Goal: Task Accomplishment & Management: Complete application form

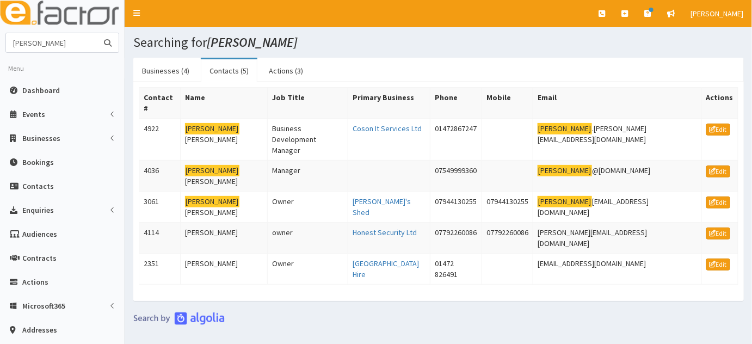
click at [41, 48] on input "darryl" at bounding box center [51, 42] width 91 height 19
drag, startPoint x: 41, startPoint y: 48, endPoint x: 0, endPoint y: 28, distance: 45.8
click at [0, 28] on aside "darryl Menu Dashboard Events Events Campaigns" at bounding box center [62, 242] width 125 height 484
type input "james galla"
click at [97, 33] on button "submit" at bounding box center [108, 42] width 22 height 19
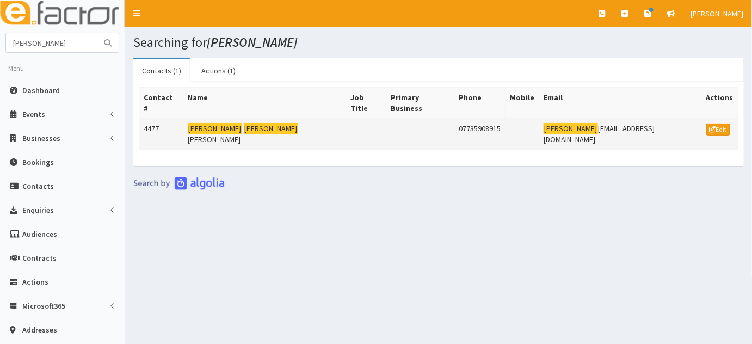
click at [202, 123] on mark "James" at bounding box center [215, 128] width 54 height 11
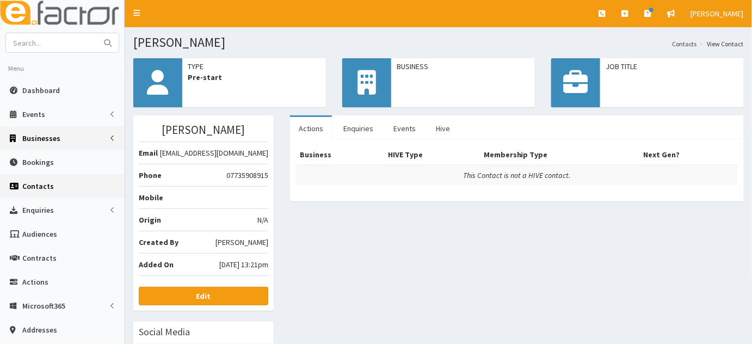
click at [30, 138] on span "Businesses" at bounding box center [41, 138] width 38 height 10
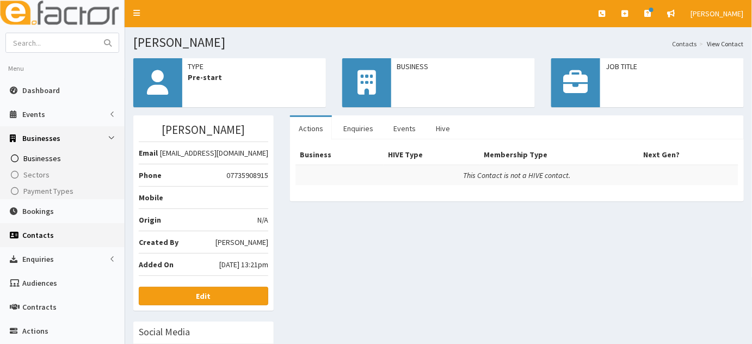
click at [37, 158] on span "Businesses" at bounding box center [42, 158] width 38 height 10
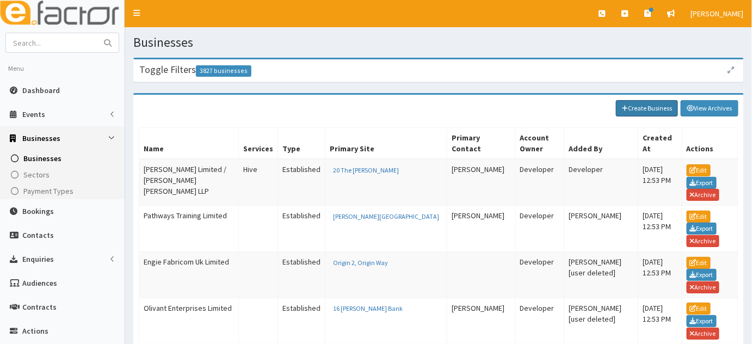
click at [634, 106] on link "Create Business" at bounding box center [647, 108] width 62 height 16
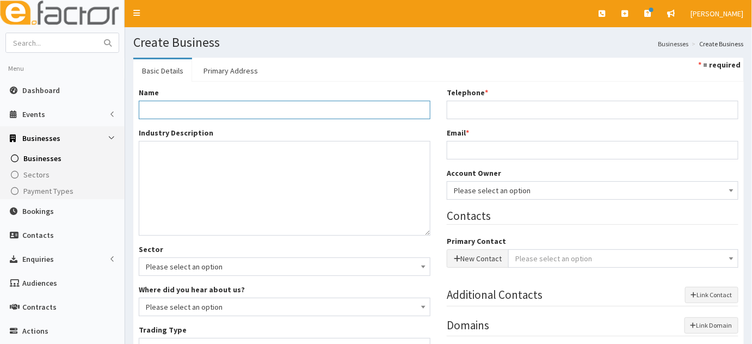
click at [192, 108] on input "Name *" at bounding box center [285, 110] width 292 height 19
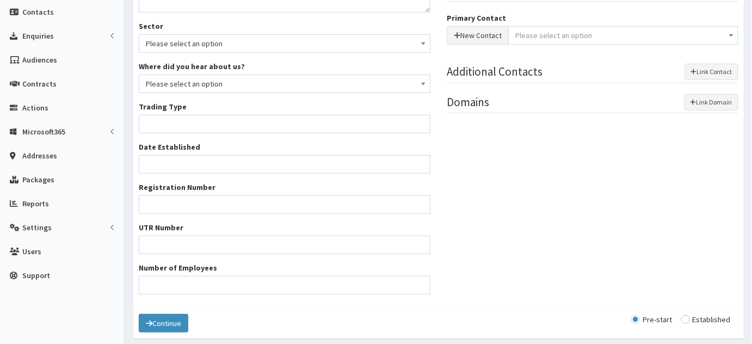
scroll to position [235, 0]
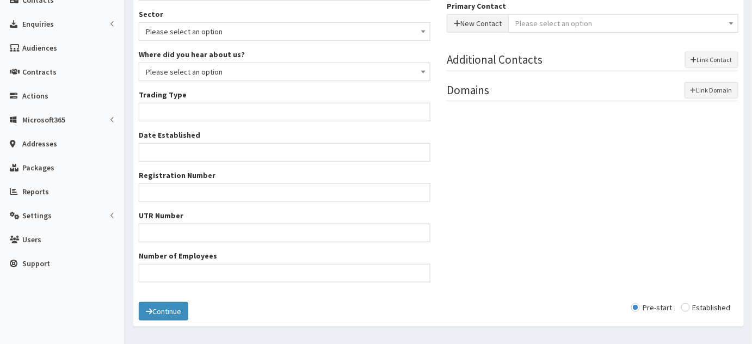
click at [700, 310] on input "radio" at bounding box center [706, 308] width 50 height 8
radio input "true"
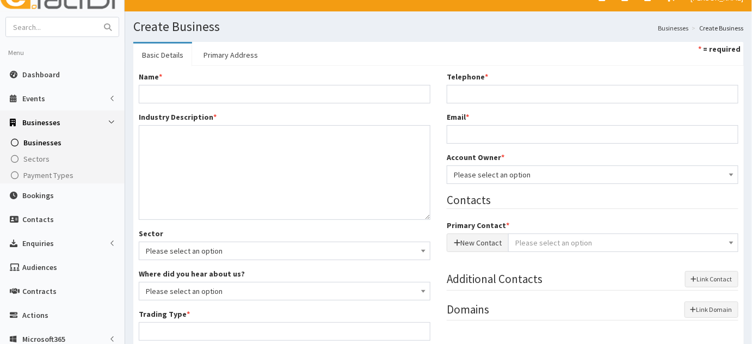
scroll to position [0, 0]
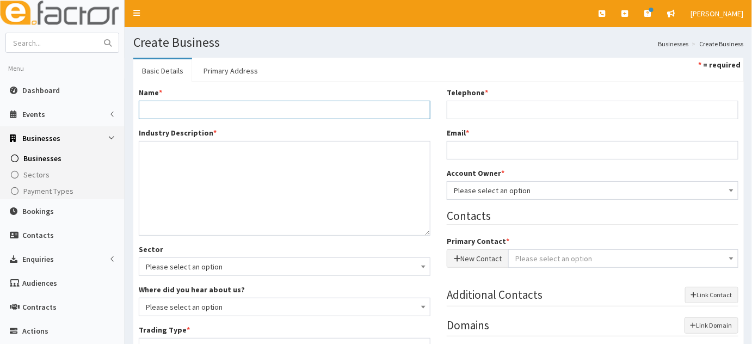
click at [252, 108] on input "Name *" at bounding box center [285, 110] width 292 height 19
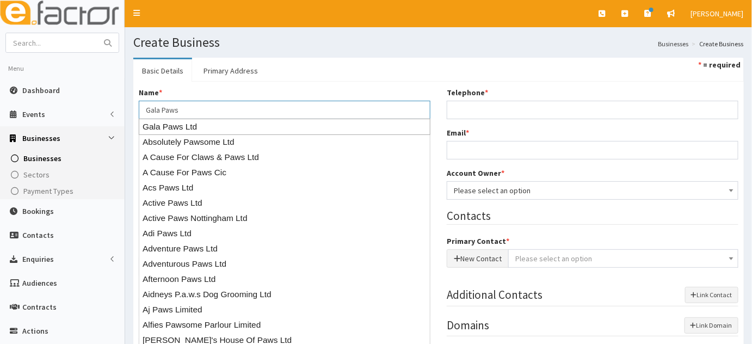
click at [182, 128] on div "Gala Paws Ltd" at bounding box center [285, 127] width 292 height 16
type input "Gala Paws Ltd"
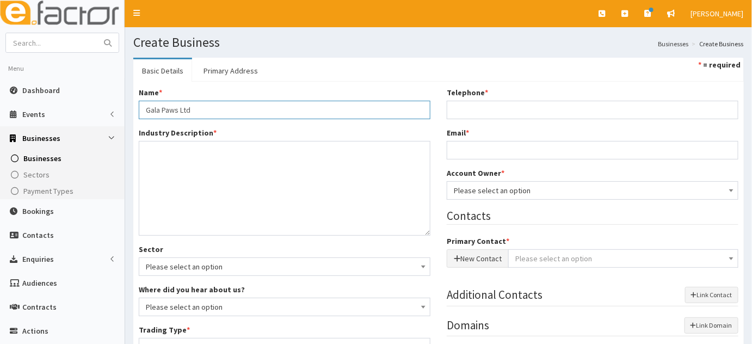
type input "Private limited company"
type input "16736163"
type input "Gala Paws Ltd"
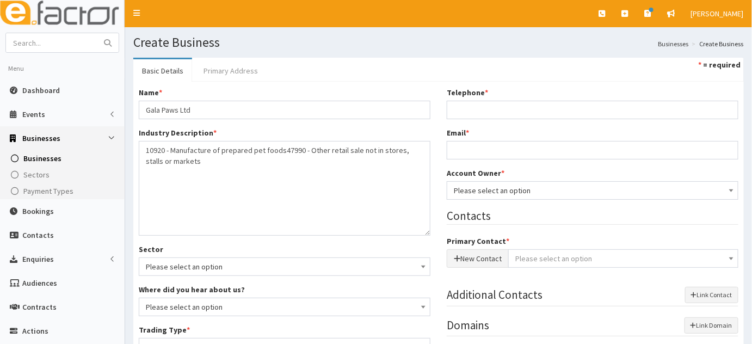
click at [226, 67] on link "Primary Address" at bounding box center [231, 70] width 72 height 23
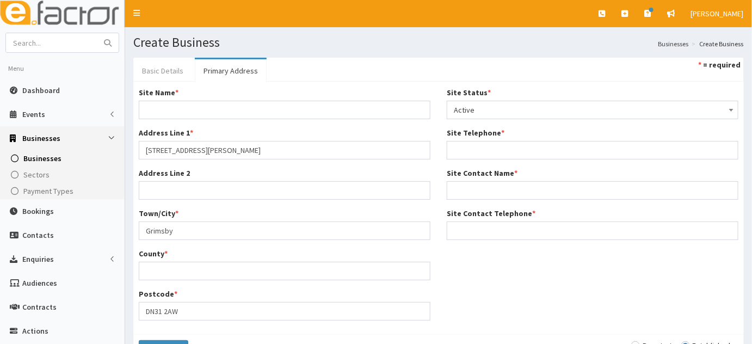
click at [157, 66] on link "Basic Details" at bounding box center [162, 70] width 59 height 23
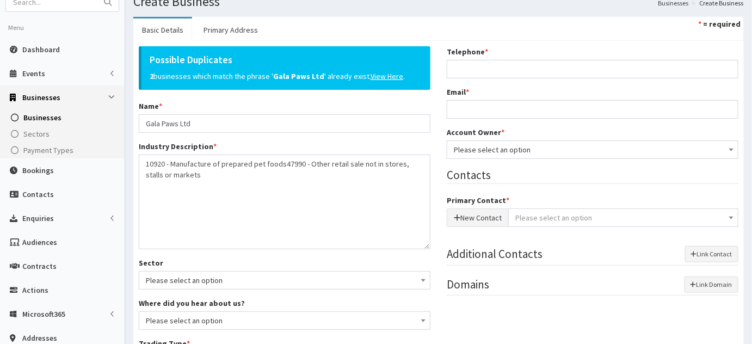
scroll to position [64, 0]
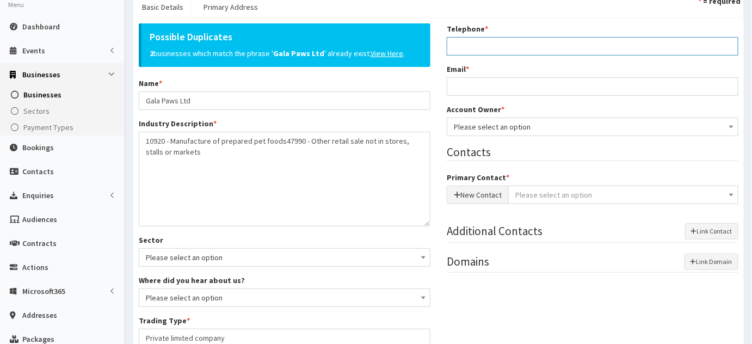
click at [494, 53] on input "Telephone *" at bounding box center [593, 46] width 292 height 19
click at [494, 53] on input "07735908915" at bounding box center [593, 46] width 292 height 19
type input "07735908915"
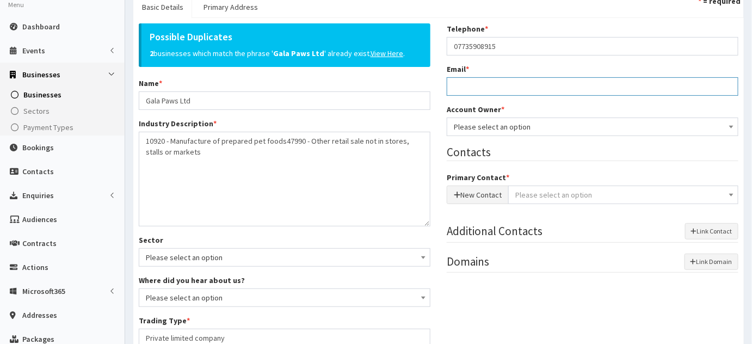
click at [461, 80] on input "Email *" at bounding box center [593, 86] width 292 height 19
type input "[EMAIL_ADDRESS][DOMAIN_NAME]"
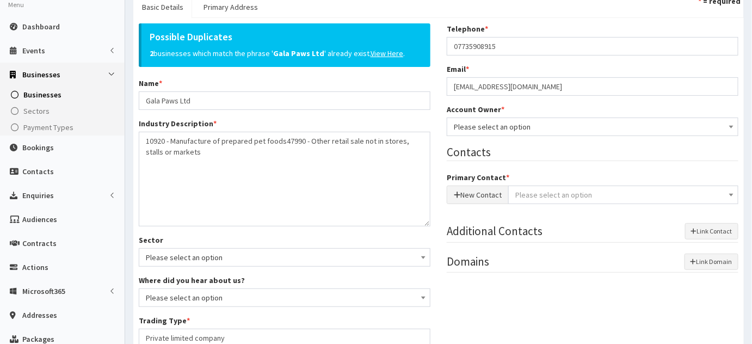
click at [453, 124] on span "Please select an option" at bounding box center [593, 127] width 292 height 19
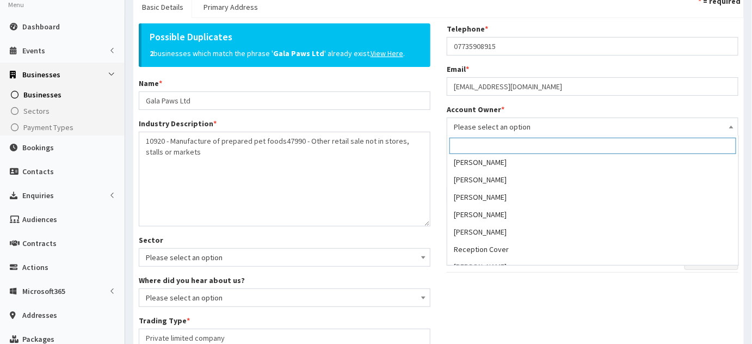
scroll to position [198, 0]
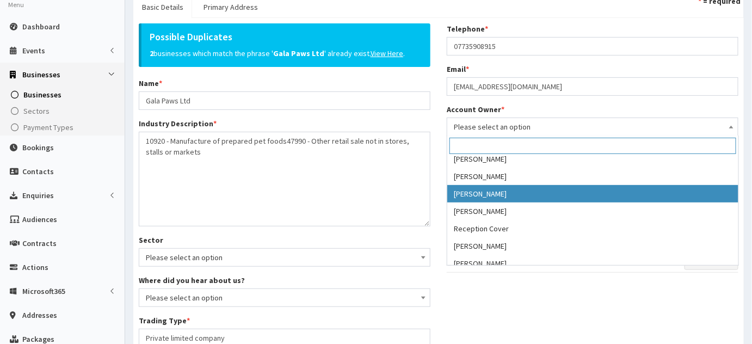
select select "38"
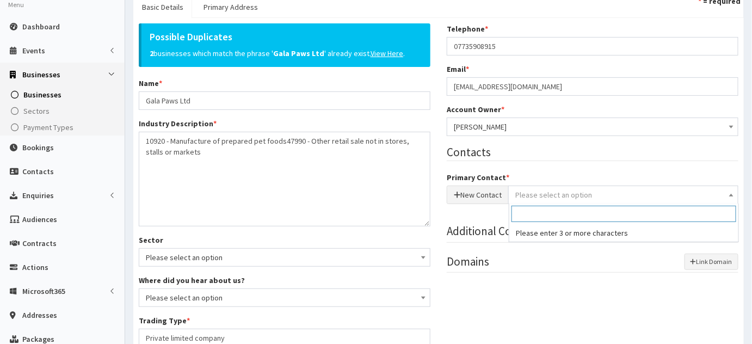
click at [538, 200] on span "Please select an option" at bounding box center [623, 194] width 216 height 15
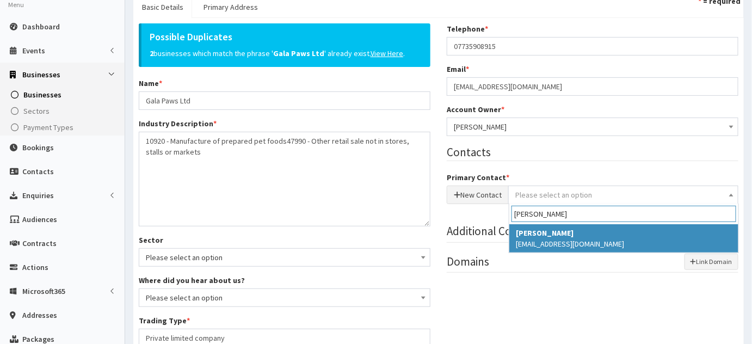
type input "[PERSON_NAME]"
select select "4477"
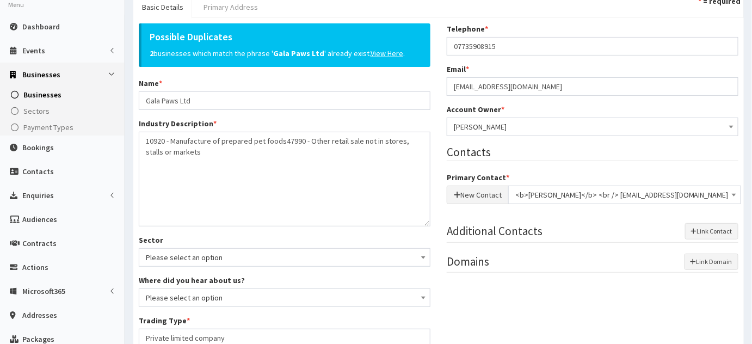
click at [219, 14] on link "Primary Address" at bounding box center [231, 7] width 72 height 23
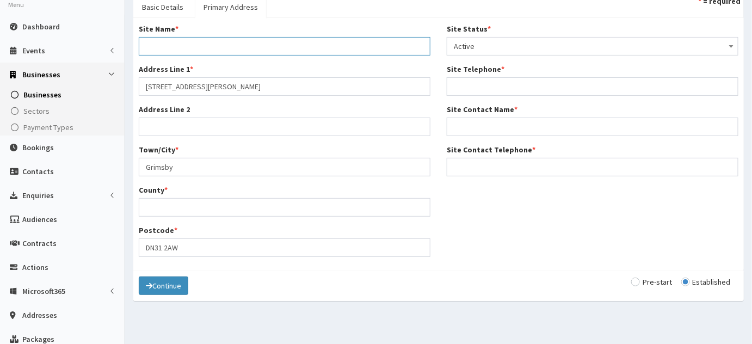
click at [178, 50] on input "Site Name *" at bounding box center [285, 46] width 292 height 19
type input "Gala Paws"
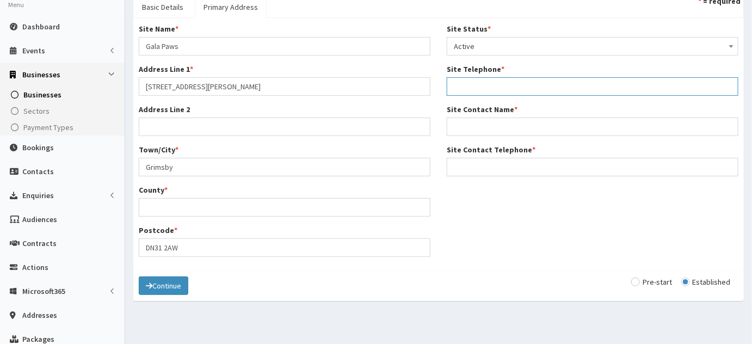
click at [486, 94] on input "Site Telephone *" at bounding box center [593, 86] width 292 height 19
type input "07735908915"
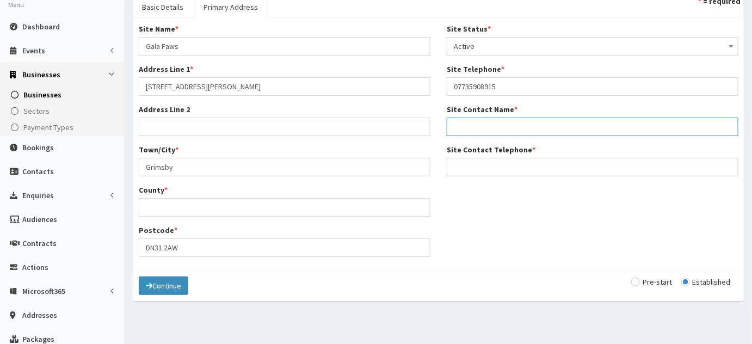
click at [454, 128] on input "Site Contact Name *" at bounding box center [593, 127] width 292 height 19
type input "[PERSON_NAME]"
click at [483, 177] on div "Site Status * Please select a Site Status Active Inactive Superceded Superseded…" at bounding box center [593, 103] width 308 height 161
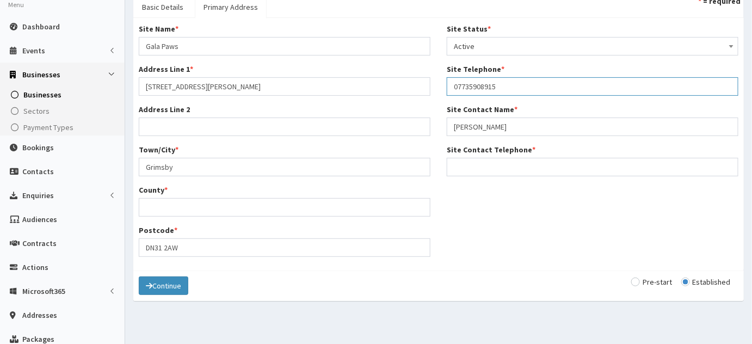
drag, startPoint x: 501, startPoint y: 93, endPoint x: 428, endPoint y: 98, distance: 73.1
click at [428, 98] on div "Site Name * Gala Paws Address Line 1 * [STREET_ADDRESS][PERSON_NAME] Address Li…" at bounding box center [439, 144] width 616 height 242
click at [483, 163] on input "Site Contact Telephone *" at bounding box center [593, 167] width 292 height 19
paste input "07735908915"
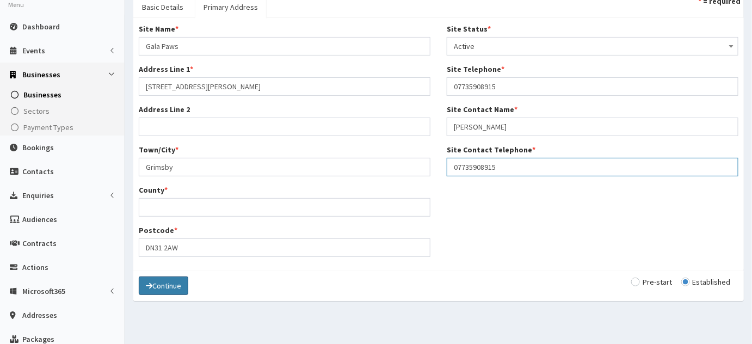
type input "07735908915"
click at [165, 279] on button "Continue" at bounding box center [164, 285] width 50 height 19
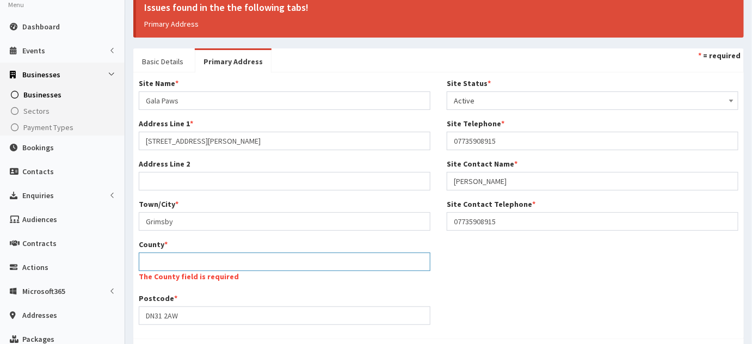
click at [175, 265] on input "County *" at bounding box center [285, 261] width 292 height 19
type input "[GEOGRAPHIC_DATA]"
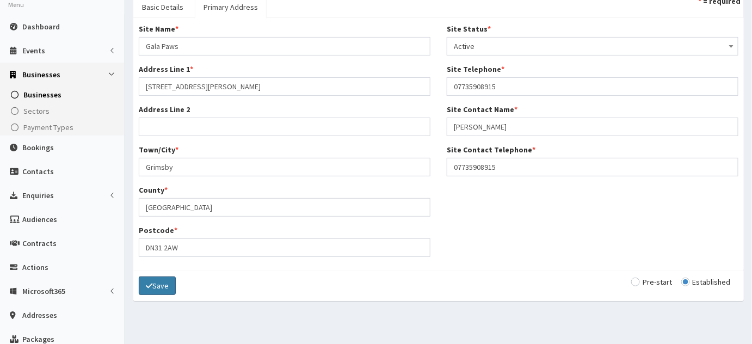
click at [159, 289] on button "Save" at bounding box center [157, 285] width 37 height 19
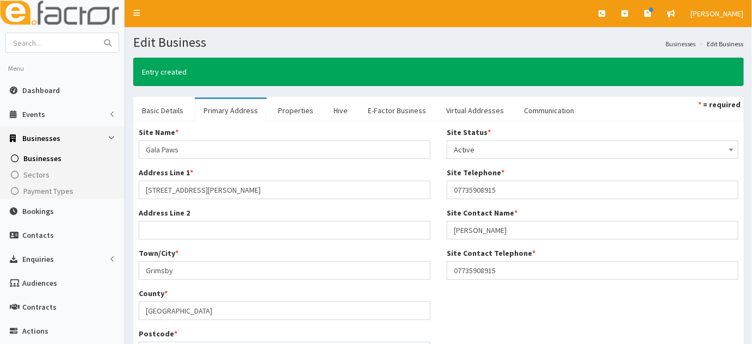
scroll to position [189, 0]
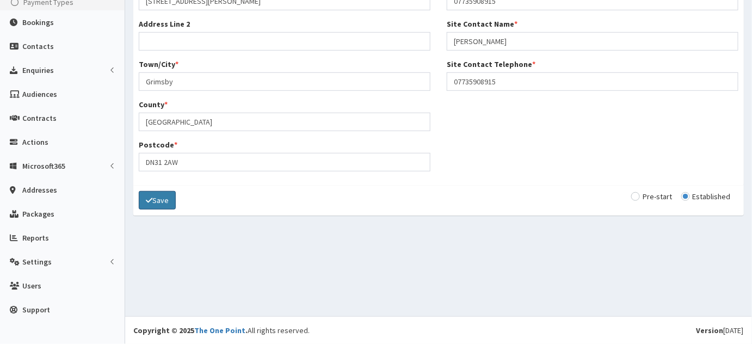
click at [145, 202] on button "Save" at bounding box center [157, 200] width 37 height 19
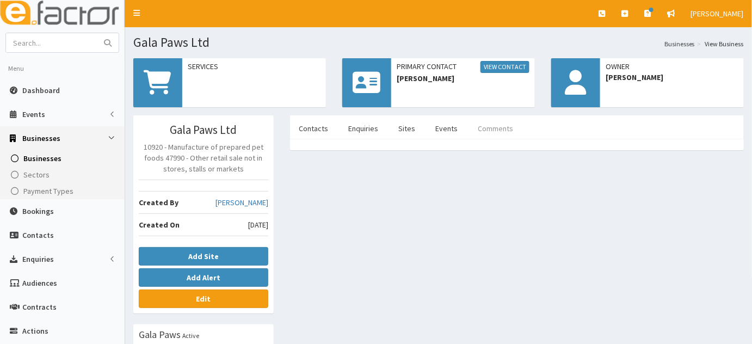
click at [488, 126] on link "Comments" at bounding box center [495, 128] width 53 height 23
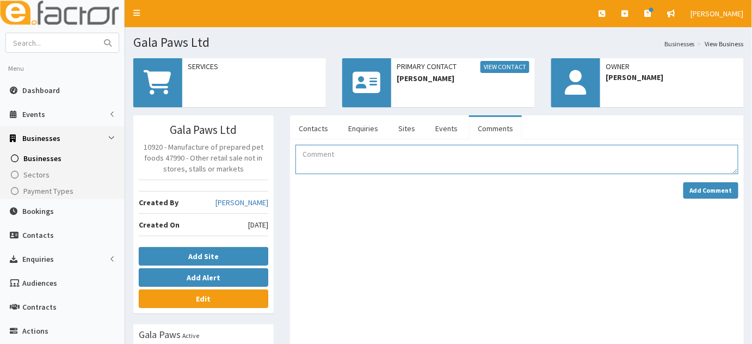
click at [380, 167] on textarea "Comment" at bounding box center [516, 159] width 443 height 29
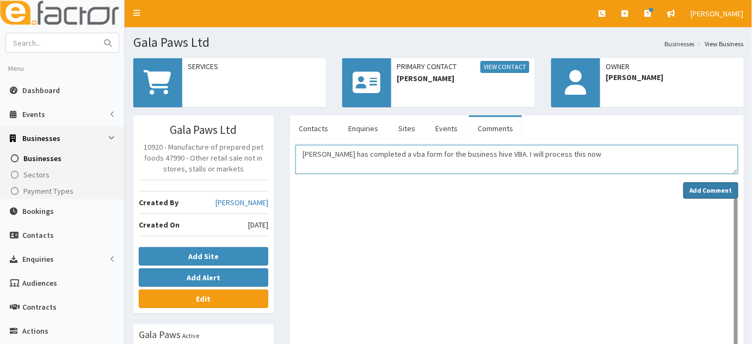
type textarea "[PERSON_NAME] has completed a vba form for the business hive VBA. I will proces…"
click at [706, 187] on strong "Add Comment" at bounding box center [710, 190] width 43 height 8
